Goal: Obtain resource: Obtain resource

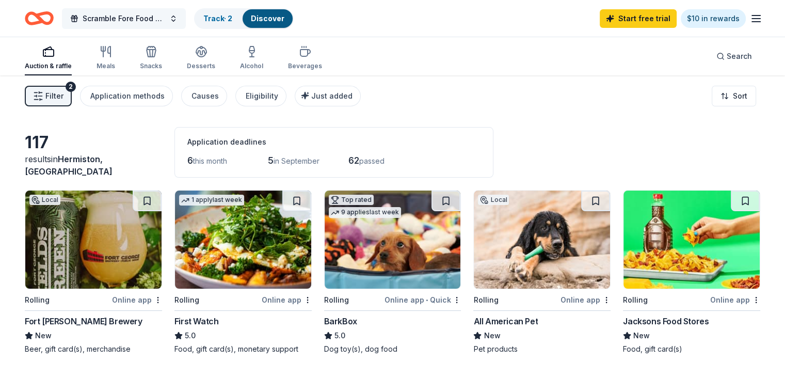
click at [165, 15] on span "Scramble Fore Food Golf Fundraiser" at bounding box center [124, 18] width 83 height 12
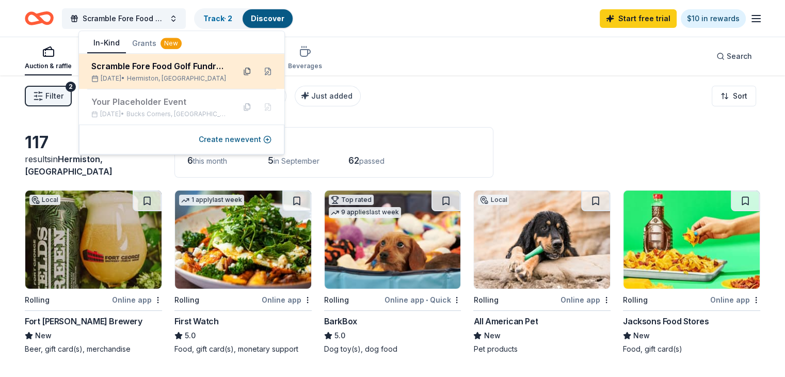
click at [247, 71] on button at bounding box center [247, 71] width 17 height 17
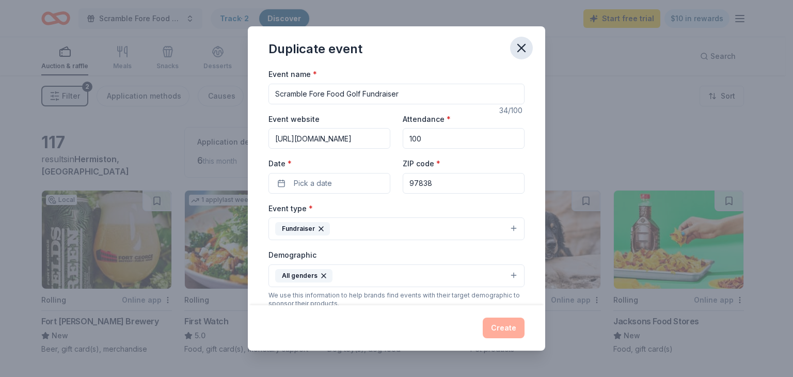
click at [517, 45] on icon "button" at bounding box center [521, 48] width 14 height 14
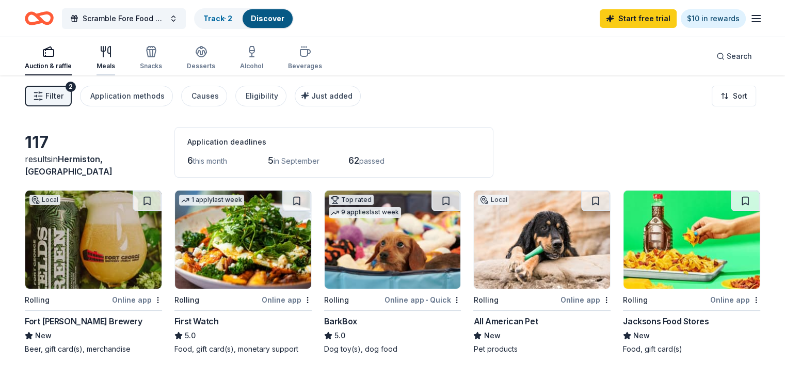
click at [112, 51] on icon "button" at bounding box center [106, 51] width 12 height 12
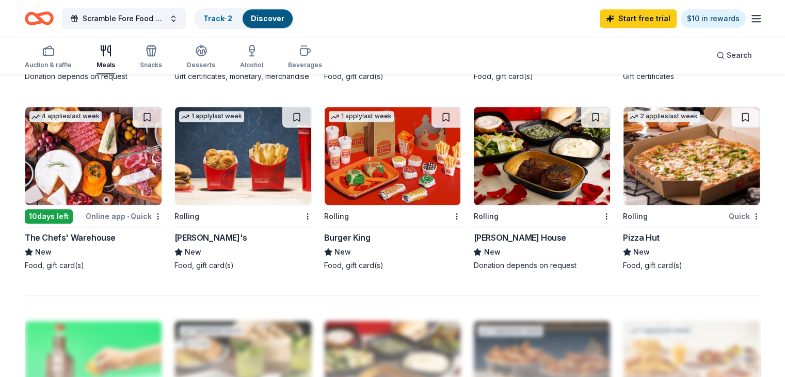
scroll to position [671, 0]
click at [254, 50] on icon "button" at bounding box center [251, 50] width 5 height 0
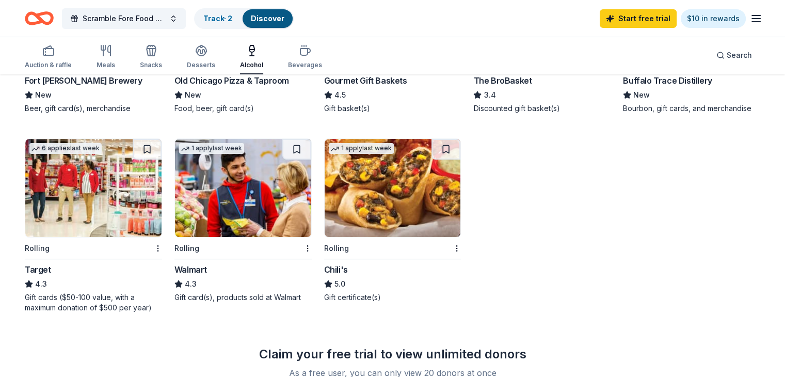
scroll to position [258, 0]
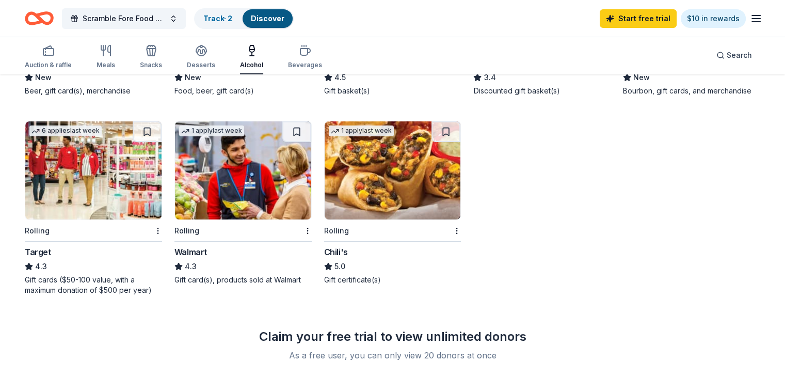
click at [207, 247] on div "Walmart" at bounding box center [190, 252] width 33 height 12
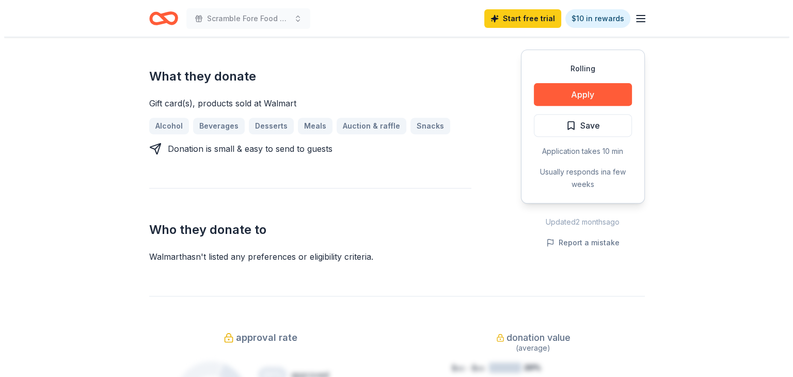
scroll to position [413, 0]
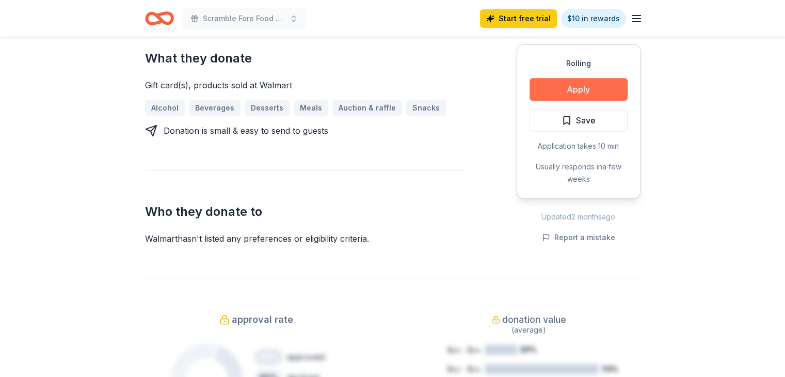
click at [584, 87] on button "Apply" at bounding box center [578, 89] width 98 height 23
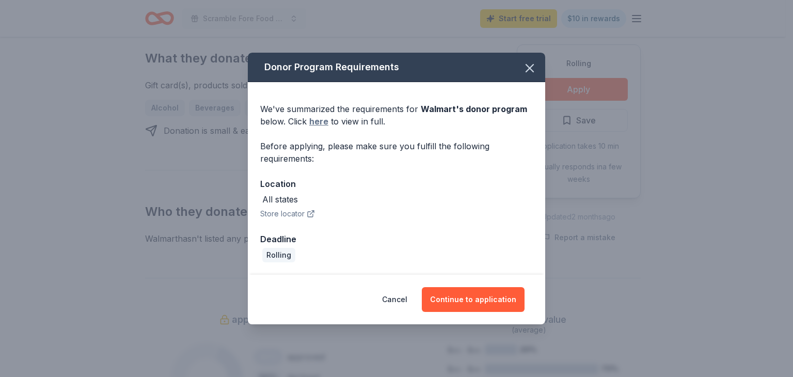
click at [319, 118] on link "here" at bounding box center [318, 121] width 19 height 12
